Goal: Information Seeking & Learning: Learn about a topic

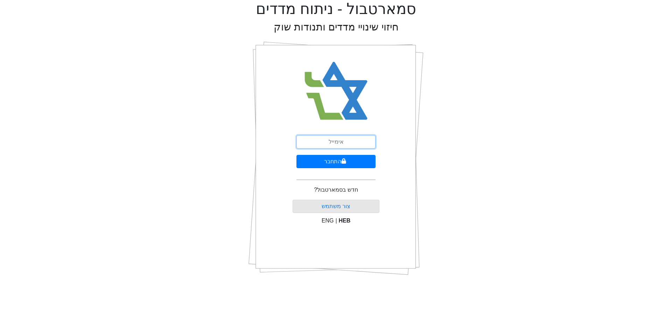
click at [348, 141] on input "email" at bounding box center [336, 141] width 79 height 13
type input "[EMAIL_ADDRESS][DOMAIN_NAME]"
click at [356, 161] on button "התחבר" at bounding box center [336, 161] width 79 height 13
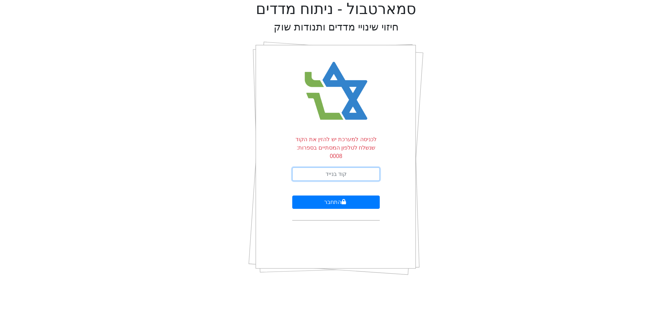
click at [356, 167] on input "text" at bounding box center [336, 173] width 88 height 13
type input "051741"
click at [292, 195] on button "התחבר" at bounding box center [336, 201] width 88 height 13
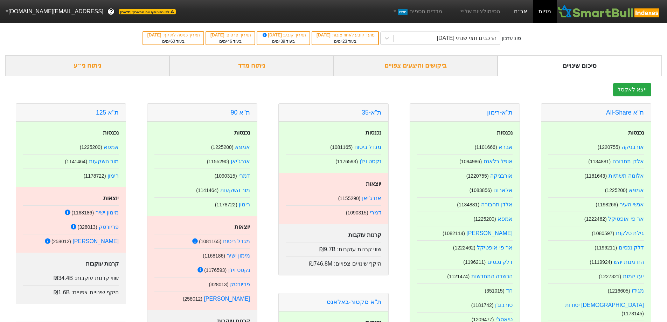
click at [525, 8] on link "אג״ח" at bounding box center [520, 11] width 25 height 23
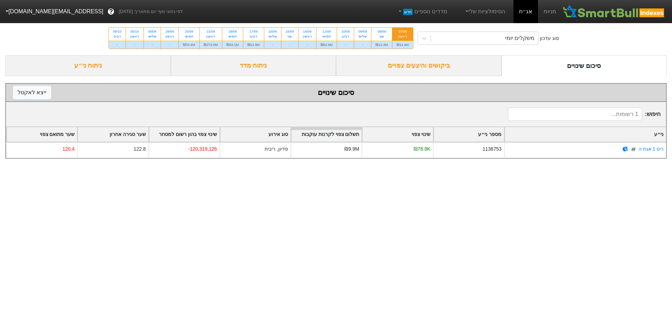
click at [466, 64] on div "ביקושים והיצעים צפויים" at bounding box center [419, 65] width 166 height 21
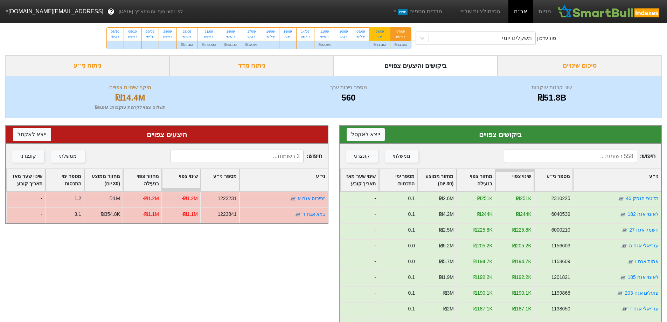
click at [385, 35] on div "שני" at bounding box center [380, 36] width 12 height 5
click at [380, 32] on input "08/09 שני ₪11.4M" at bounding box center [377, 30] width 5 height 5
radio input "true"
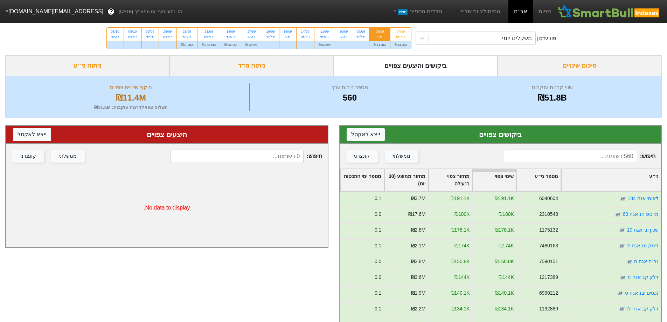
click at [597, 62] on div "סיכום שינויים" at bounding box center [580, 65] width 164 height 21
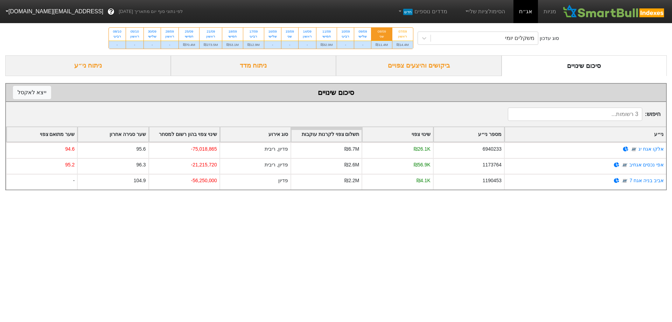
click at [487, 70] on div "ביקושים והיצעים צפויים" at bounding box center [419, 65] width 166 height 21
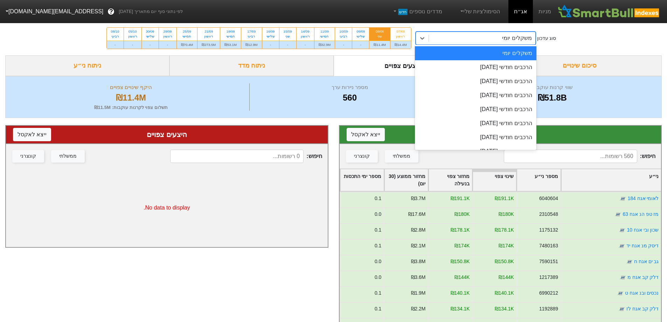
click at [505, 41] on div "משקלים יומי" at bounding box center [482, 38] width 106 height 13
click at [499, 68] on div "הרכבים חודשי [DATE]" at bounding box center [476, 67] width 122 height 14
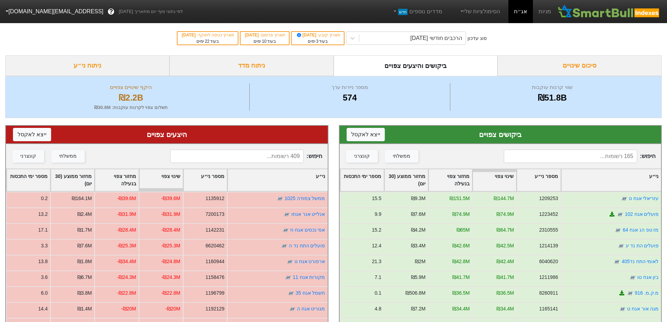
click at [280, 65] on div "ניתוח מדד" at bounding box center [251, 65] width 164 height 21
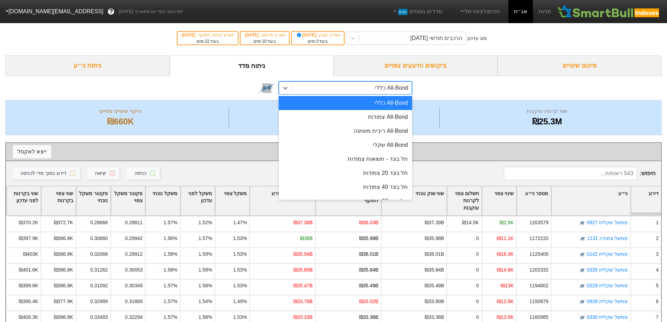
click at [390, 90] on div "All-Bond כללי" at bounding box center [391, 88] width 33 height 8
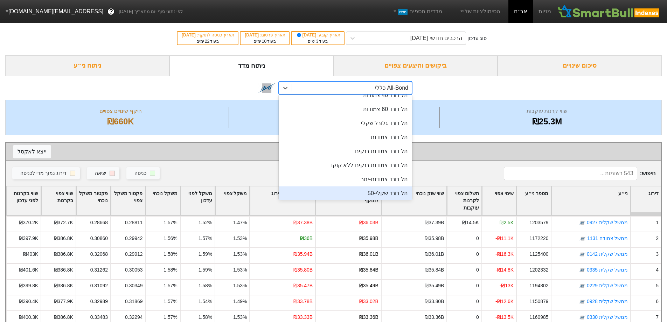
click at [363, 192] on div "תל בונד שקלי-50" at bounding box center [345, 193] width 133 height 14
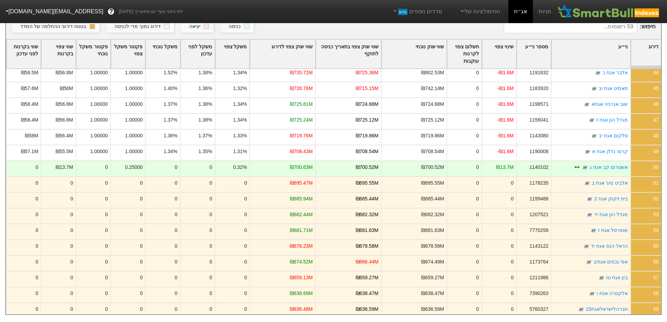
scroll to position [685, 0]
